Goal: Task Accomplishment & Management: Manage account settings

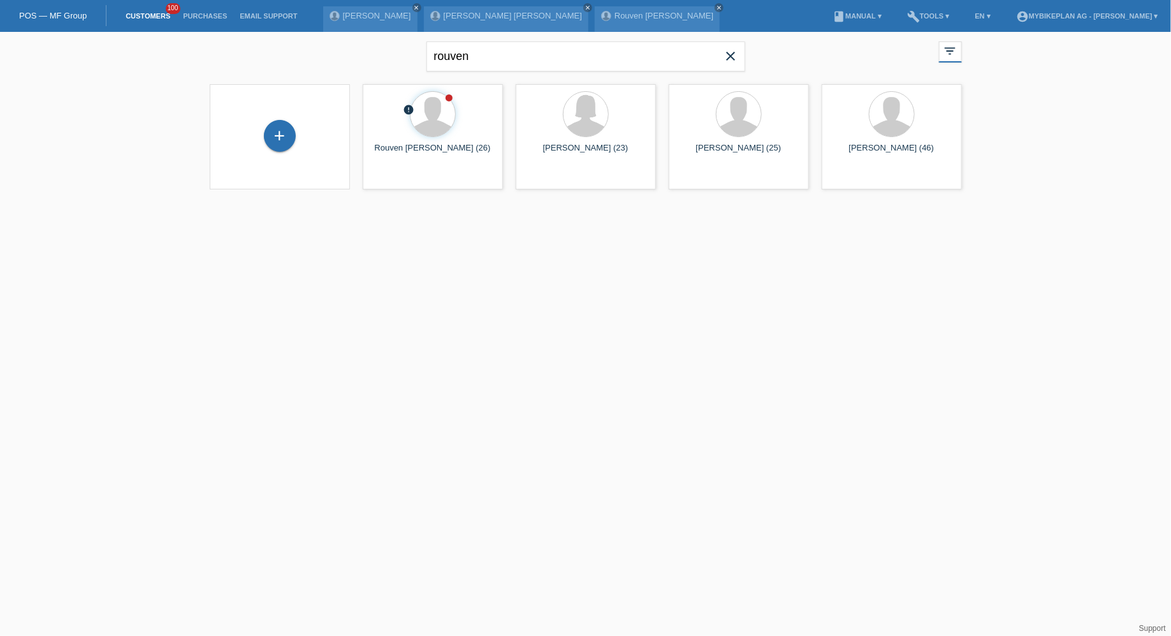
click at [726, 51] on icon "close" at bounding box center [730, 55] width 15 height 15
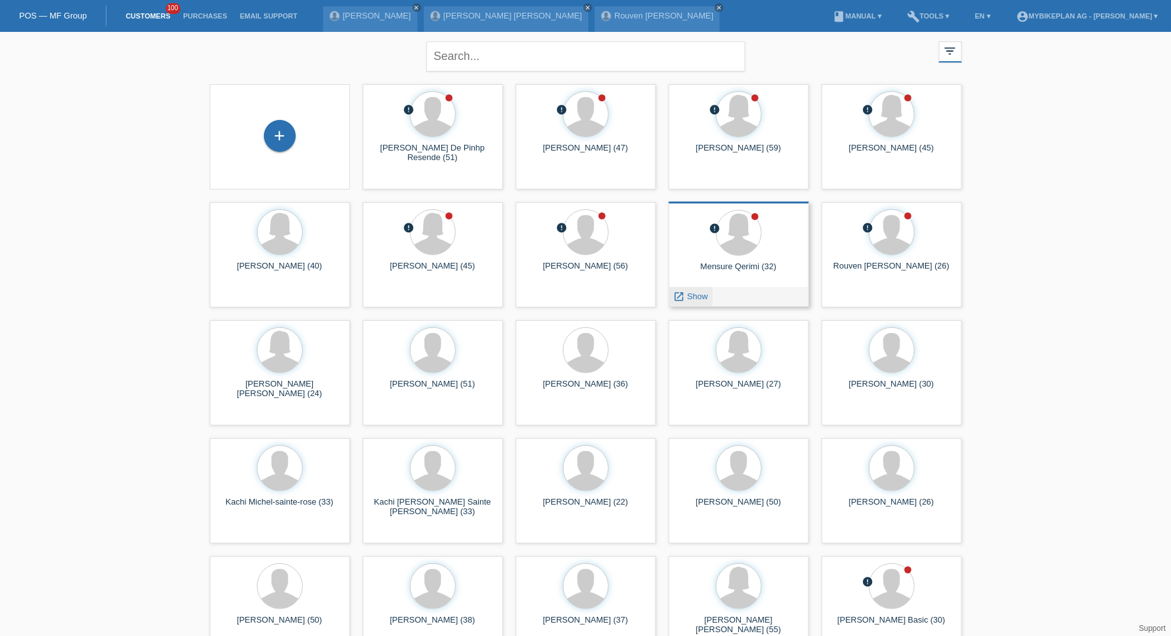
click at [689, 296] on span "Show" at bounding box center [697, 296] width 21 height 10
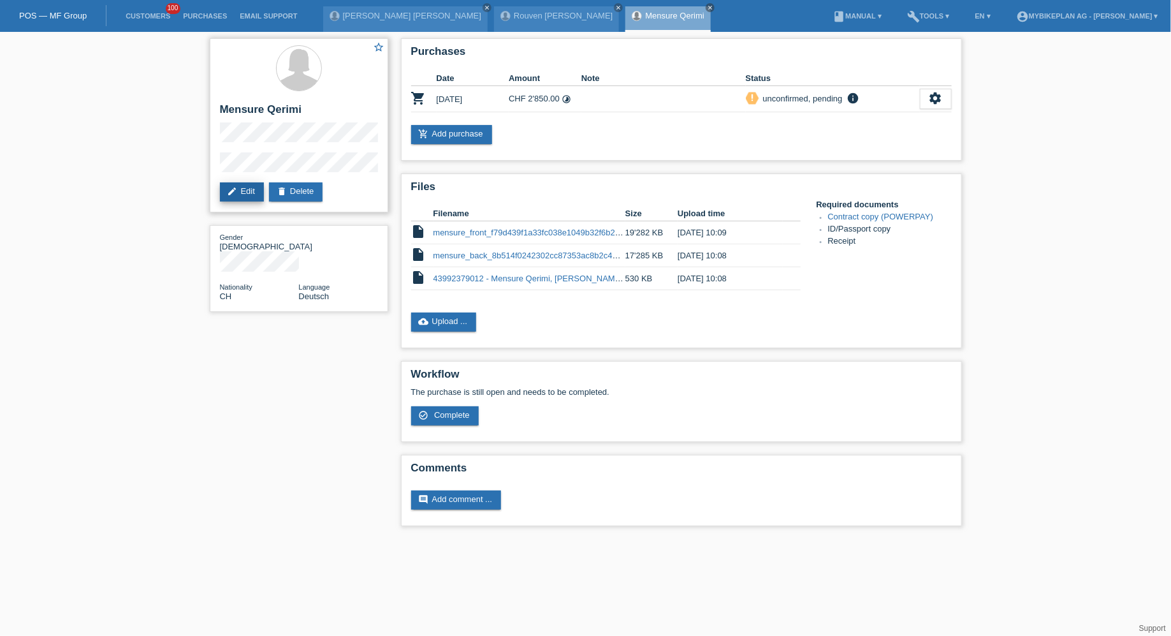
click at [240, 191] on link "edit Edit" at bounding box center [242, 191] width 44 height 19
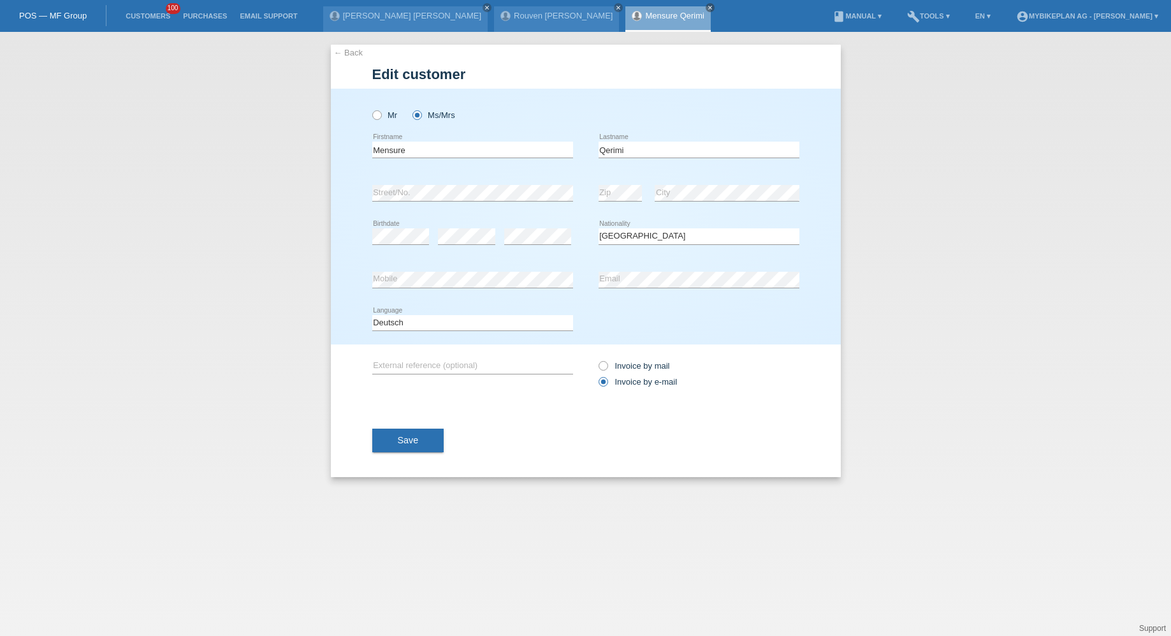
select select "CH"
click at [648, 155] on input "Qerimi" at bounding box center [699, 150] width 201 height 16
type input "Qerimi-Aliti"
click at [407, 449] on button "Save" at bounding box center [408, 440] width 72 height 24
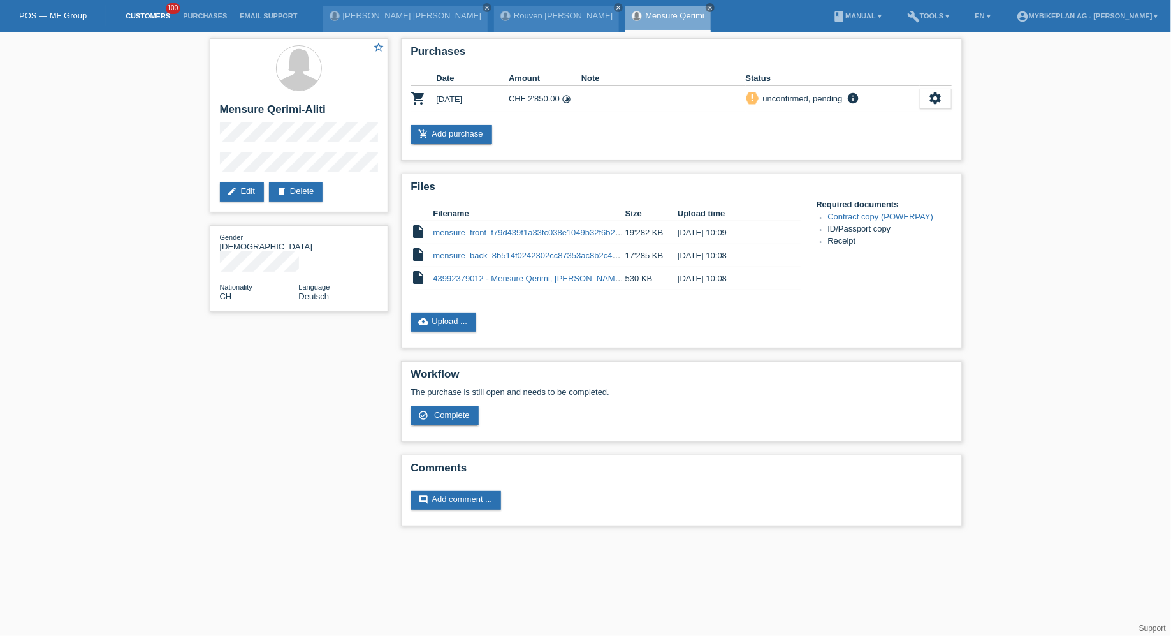
click at [167, 15] on link "Customers" at bounding box center [147, 16] width 57 height 8
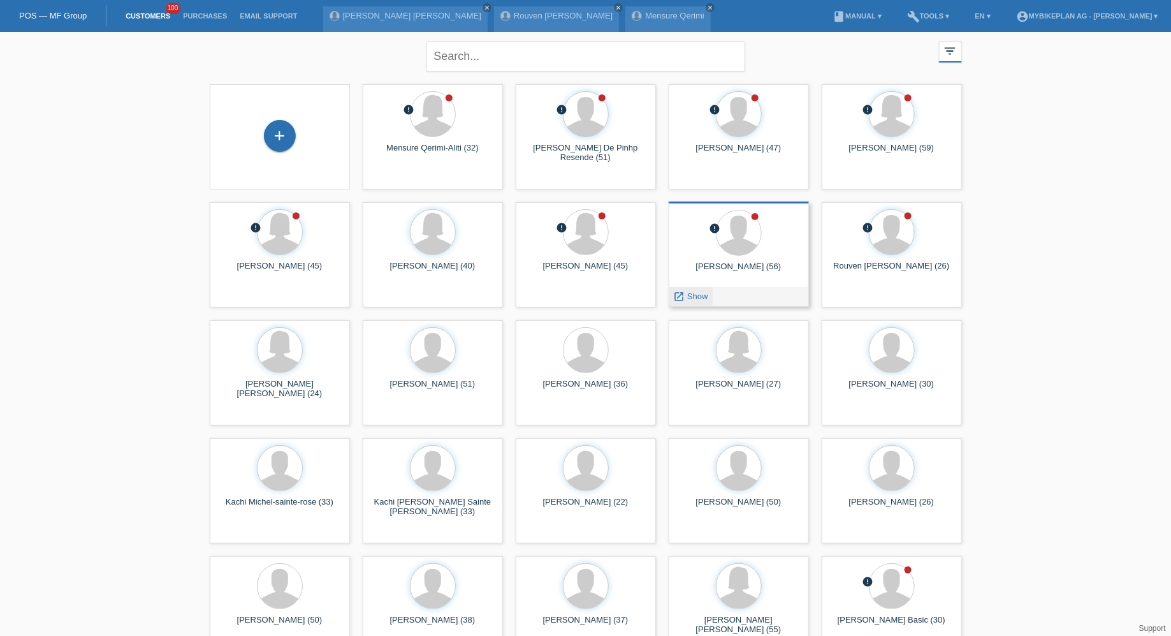
click at [681, 300] on icon "launch" at bounding box center [679, 296] width 11 height 11
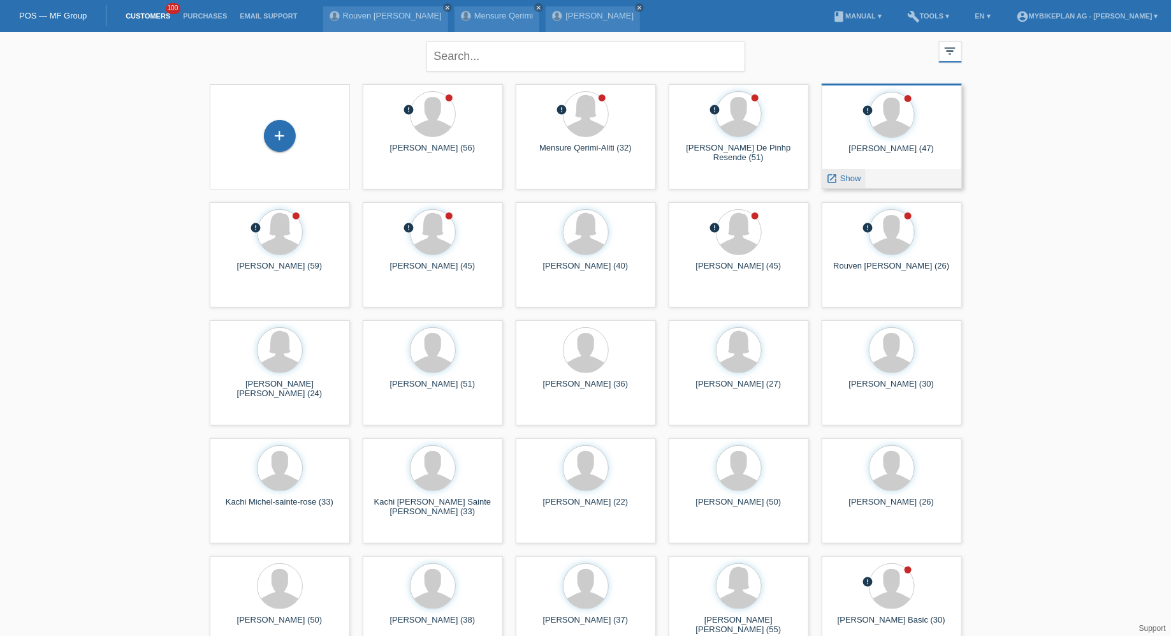
click at [838, 173] on link "launch Show" at bounding box center [844, 178] width 34 height 10
click at [838, 182] on link "launch Show" at bounding box center [844, 178] width 34 height 10
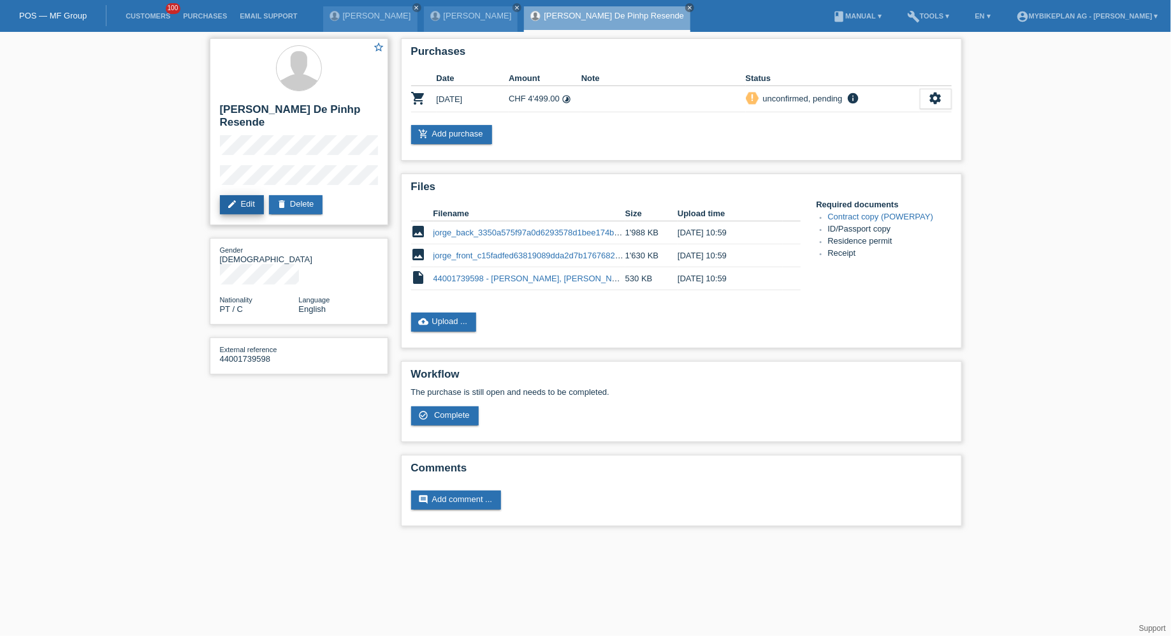
click at [253, 198] on link "edit Edit" at bounding box center [242, 204] width 44 height 19
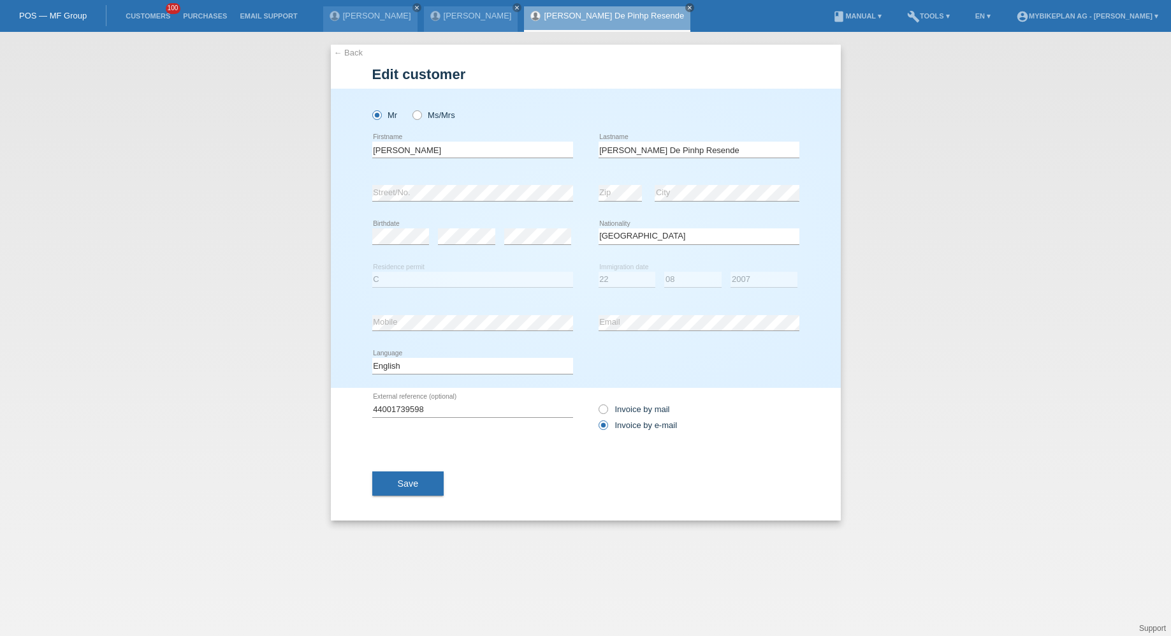
select select "PT"
select select "C"
select select "22"
select select "08"
select select "2007"
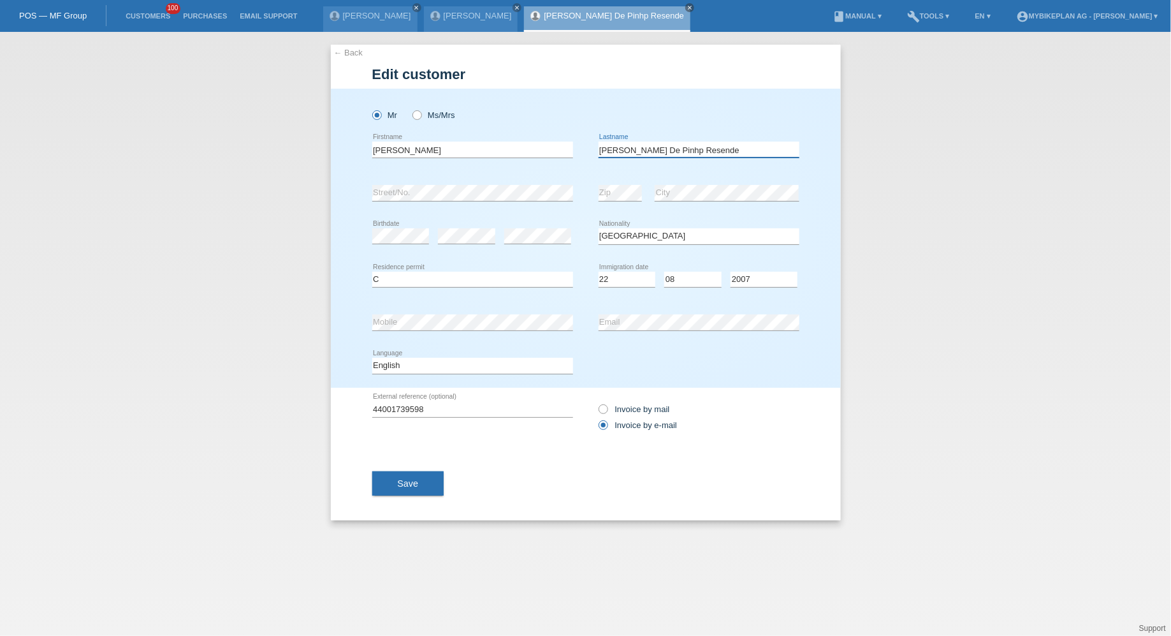
click at [665, 151] on input "Farinha De Pinhp Resende" at bounding box center [699, 150] width 201 height 16
type input "Farinha De Pinho Resende"
click at [388, 476] on button "Save" at bounding box center [408, 483] width 72 height 24
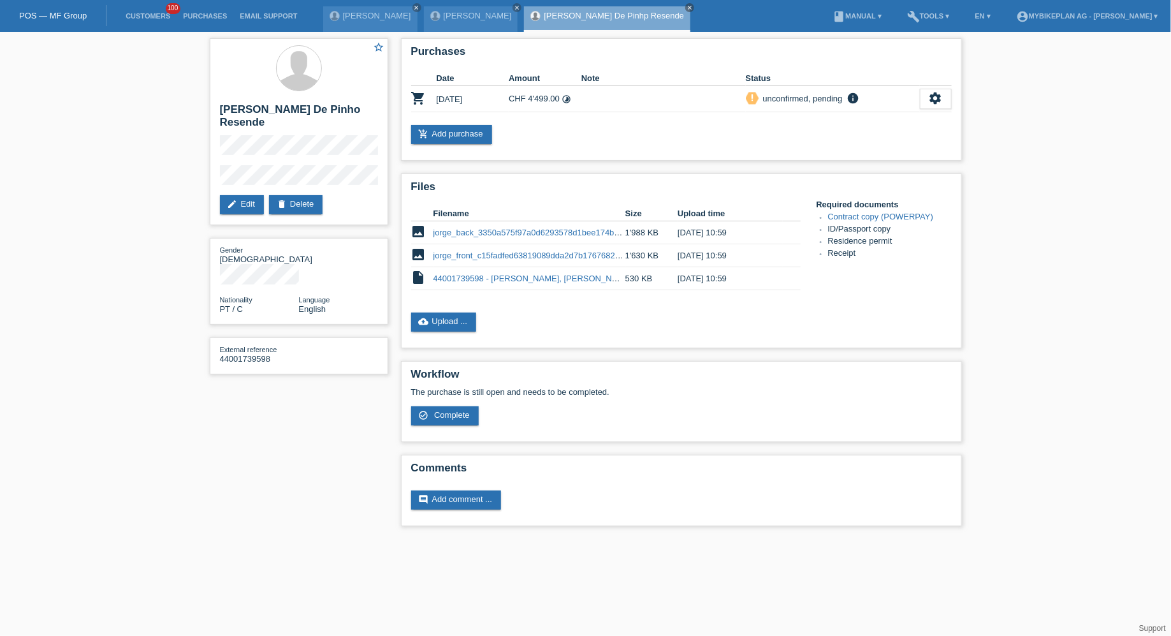
click at [149, 11] on li "Customers 100" at bounding box center [147, 16] width 57 height 33
click at [151, 14] on link "Customers" at bounding box center [147, 16] width 57 height 8
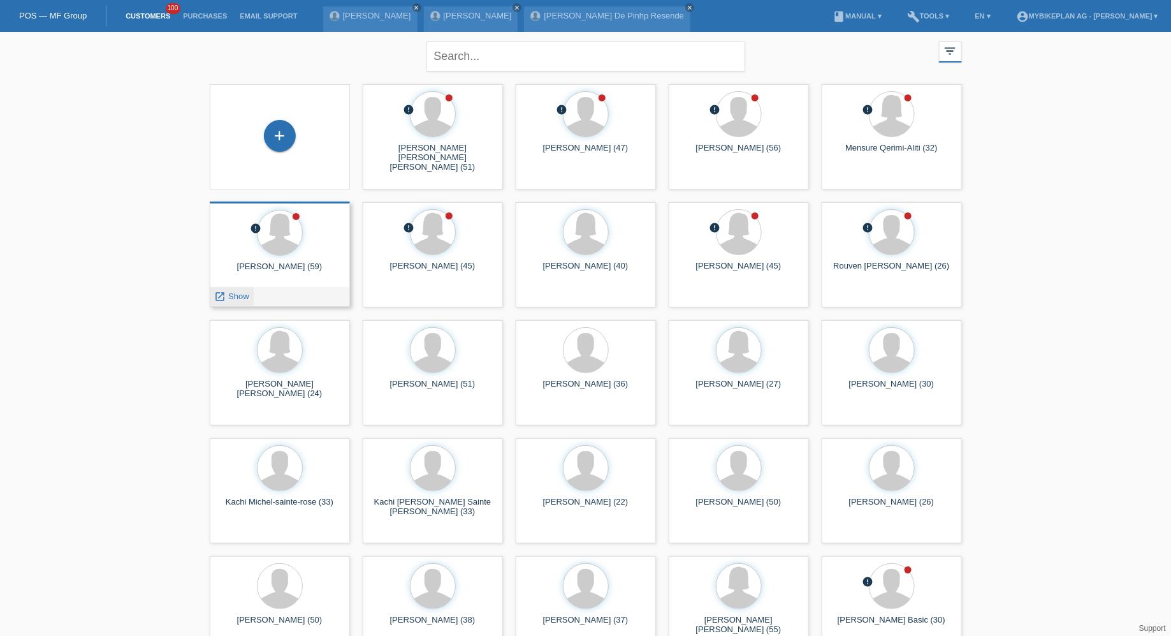
click at [244, 294] on span "Show" at bounding box center [238, 296] width 21 height 10
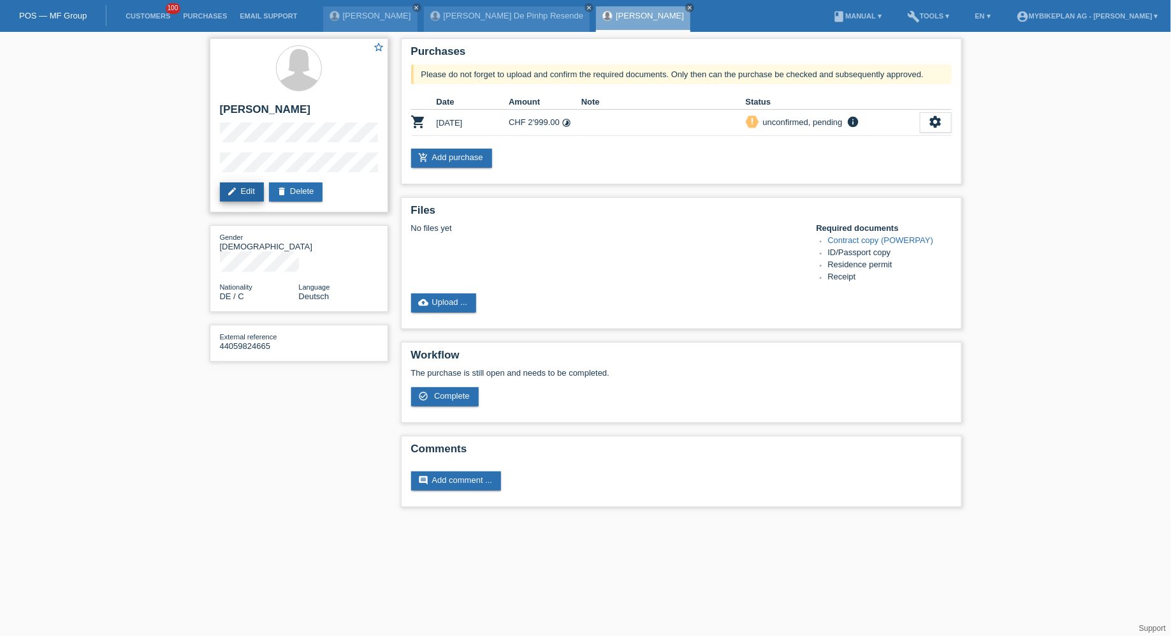
click at [251, 196] on link "edit Edit" at bounding box center [242, 191] width 44 height 19
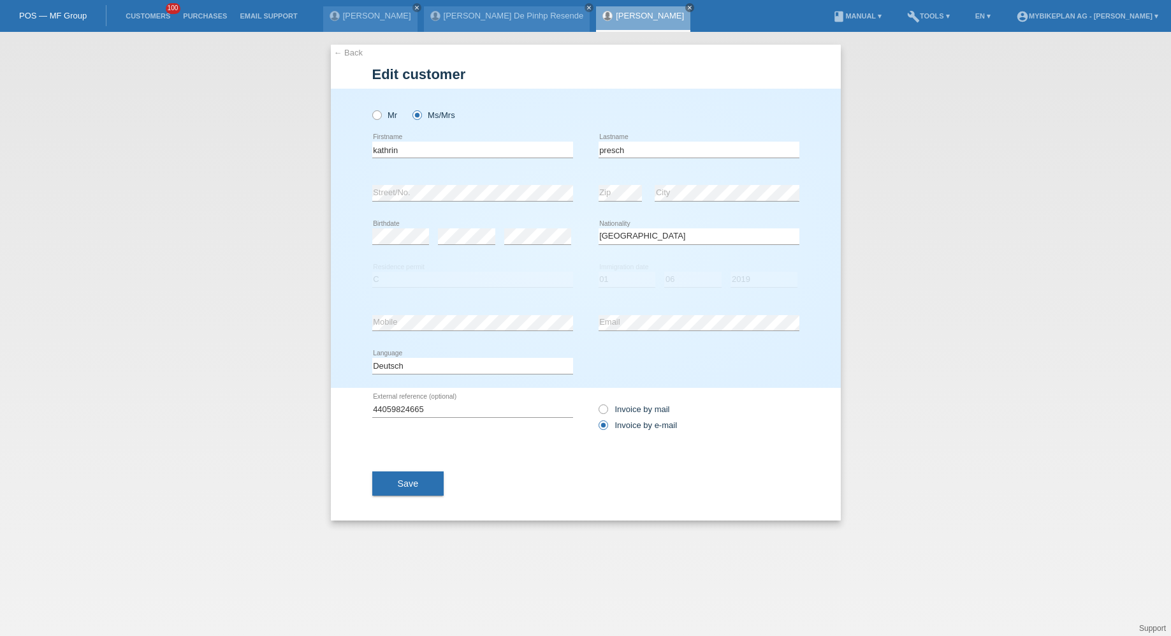
select select "DE"
select select "C"
select select "01"
select select "06"
select select "2019"
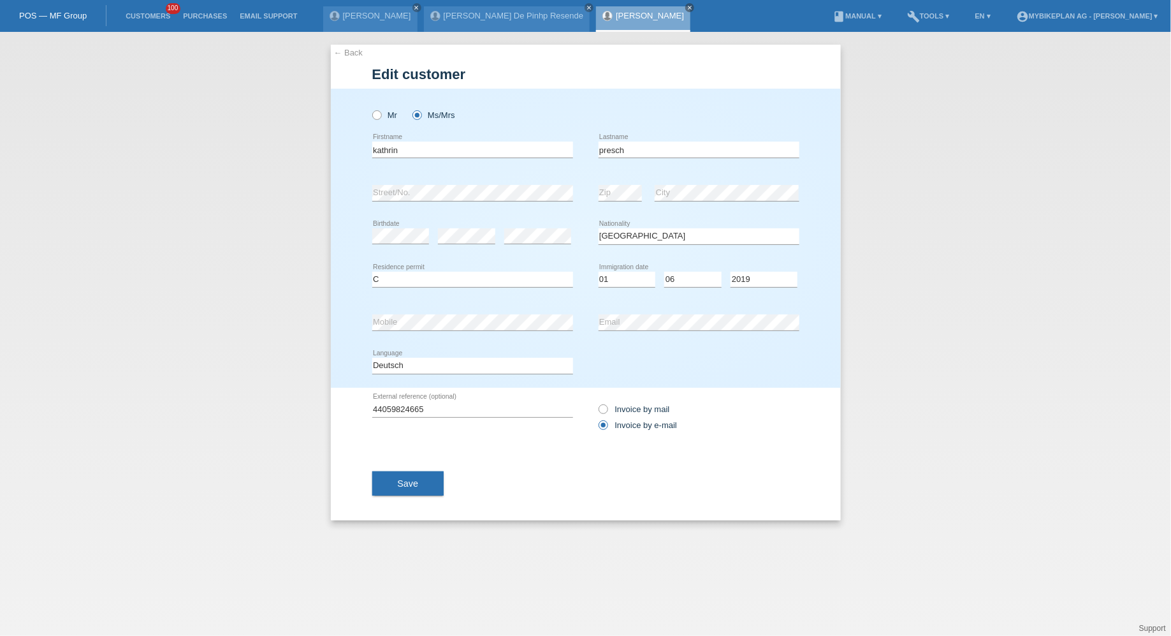
click at [481, 159] on div "kathrin error Firstname" at bounding box center [472, 149] width 201 height 43
click at [481, 149] on input "kathrin" at bounding box center [472, 150] width 201 height 16
type input "[PERSON_NAME] [PERSON_NAME]"
type input "Presch"
click at [415, 491] on button "Save" at bounding box center [408, 483] width 72 height 24
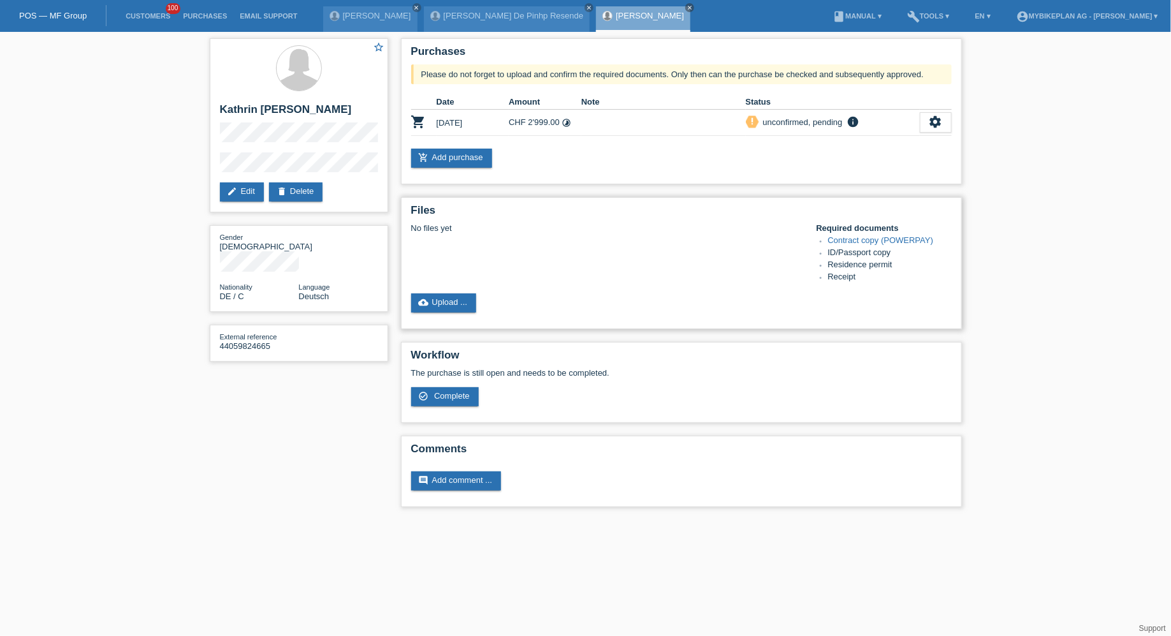
click at [431, 295] on div "Files No files yet Required documents Contract copy (POWERPAY) ID/Passport copy…" at bounding box center [681, 263] width 561 height 132
click at [441, 304] on link "cloud_upload Upload ..." at bounding box center [444, 302] width 66 height 19
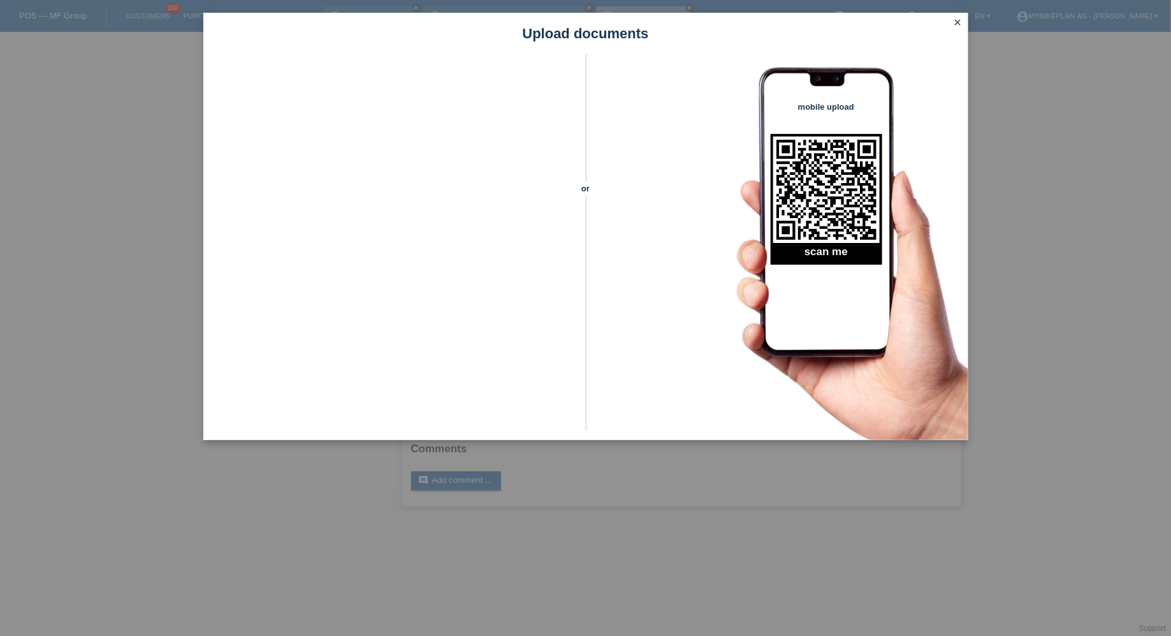
click at [963, 24] on icon "close" at bounding box center [958, 22] width 10 height 10
